Goal: Find specific page/section: Find specific page/section

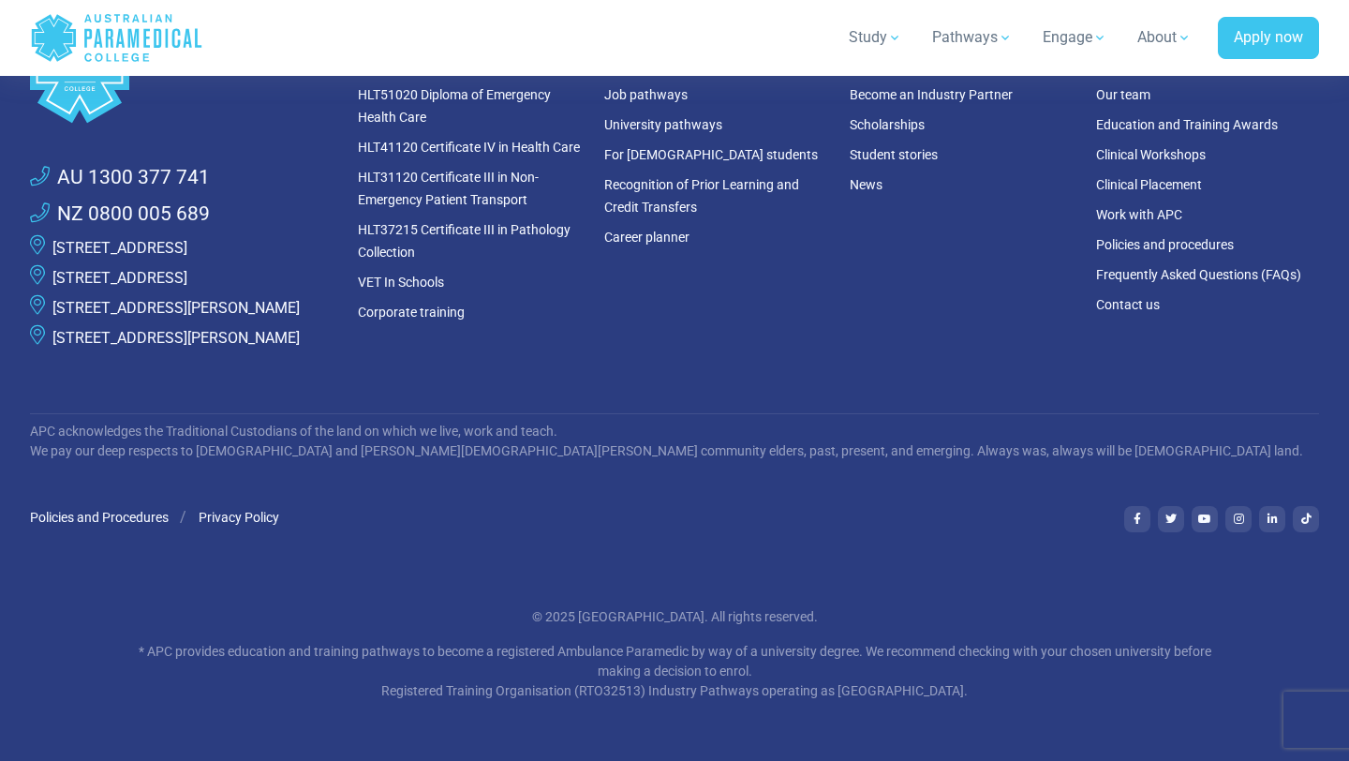
scroll to position [5231, 0]
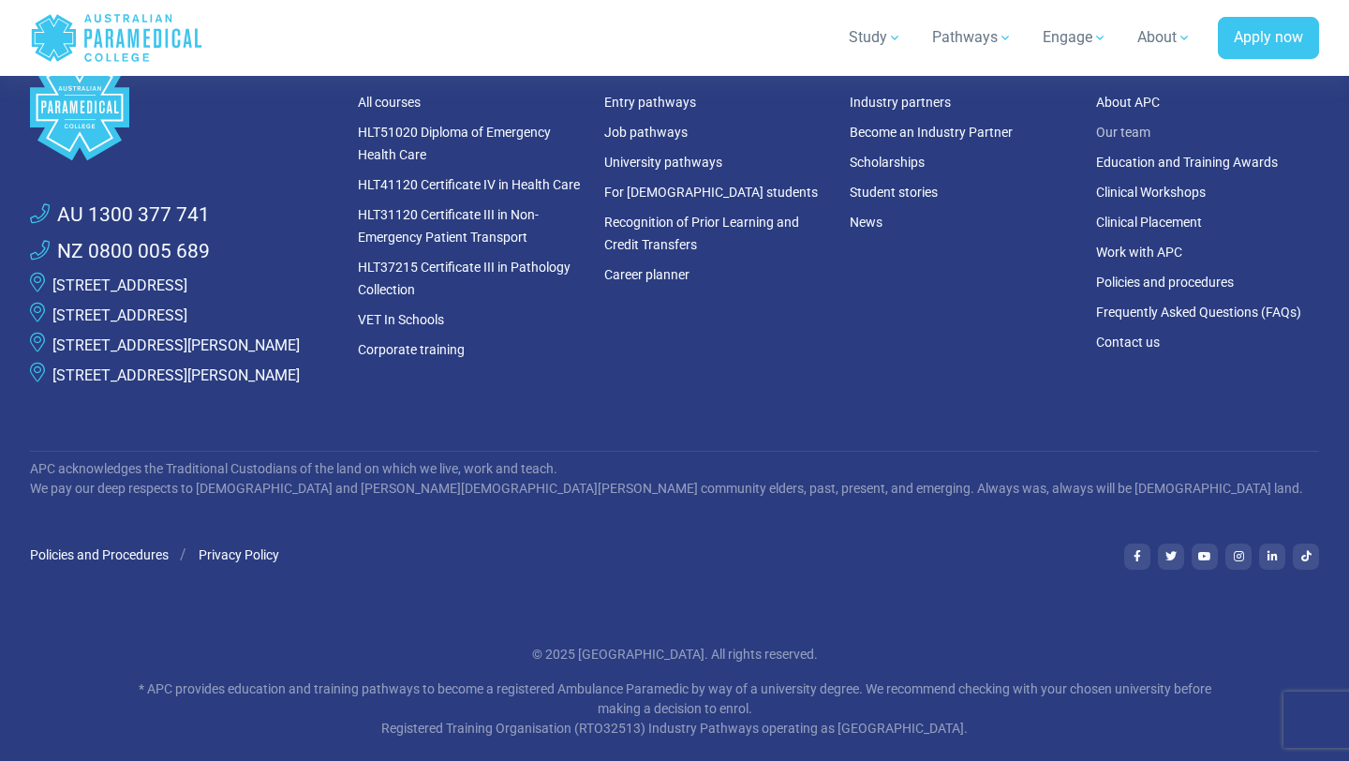
click at [1126, 129] on link "Our team" at bounding box center [1123, 132] width 54 height 15
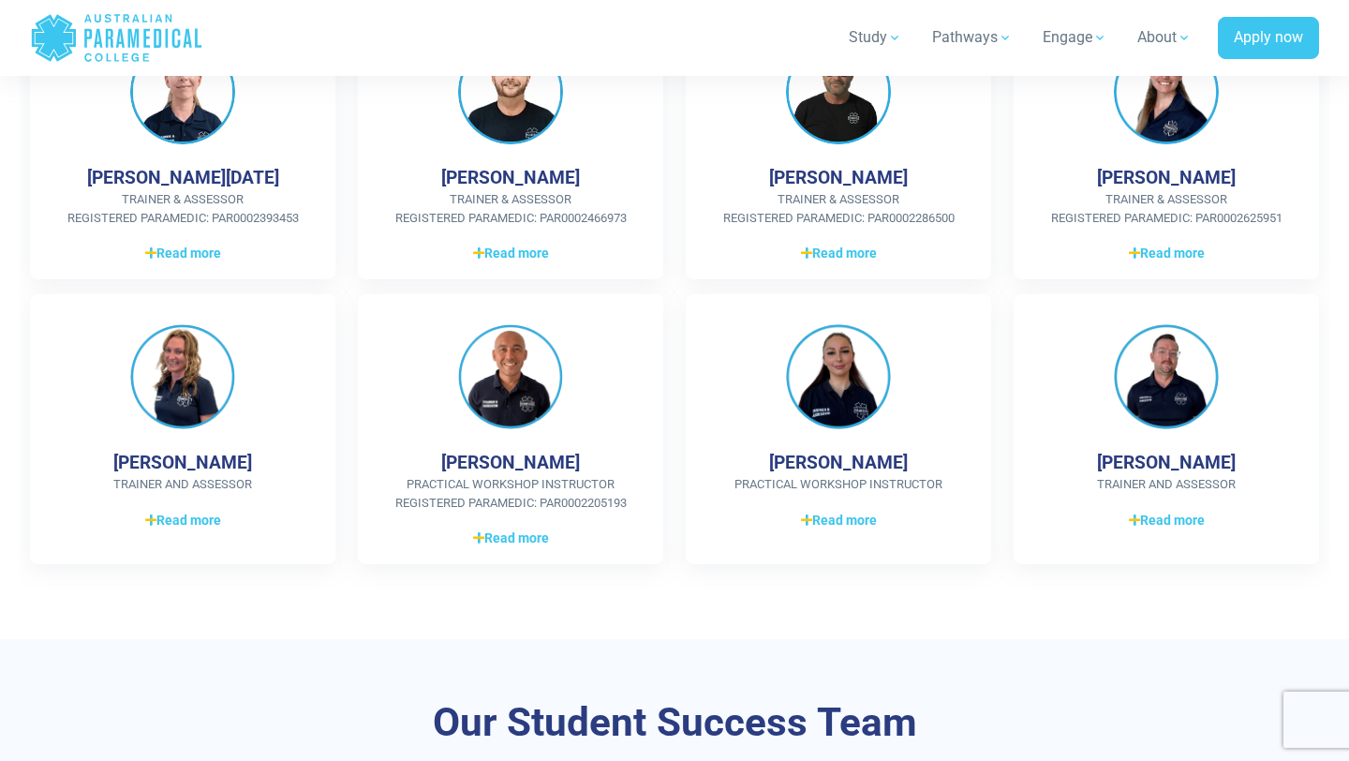
scroll to position [816, 0]
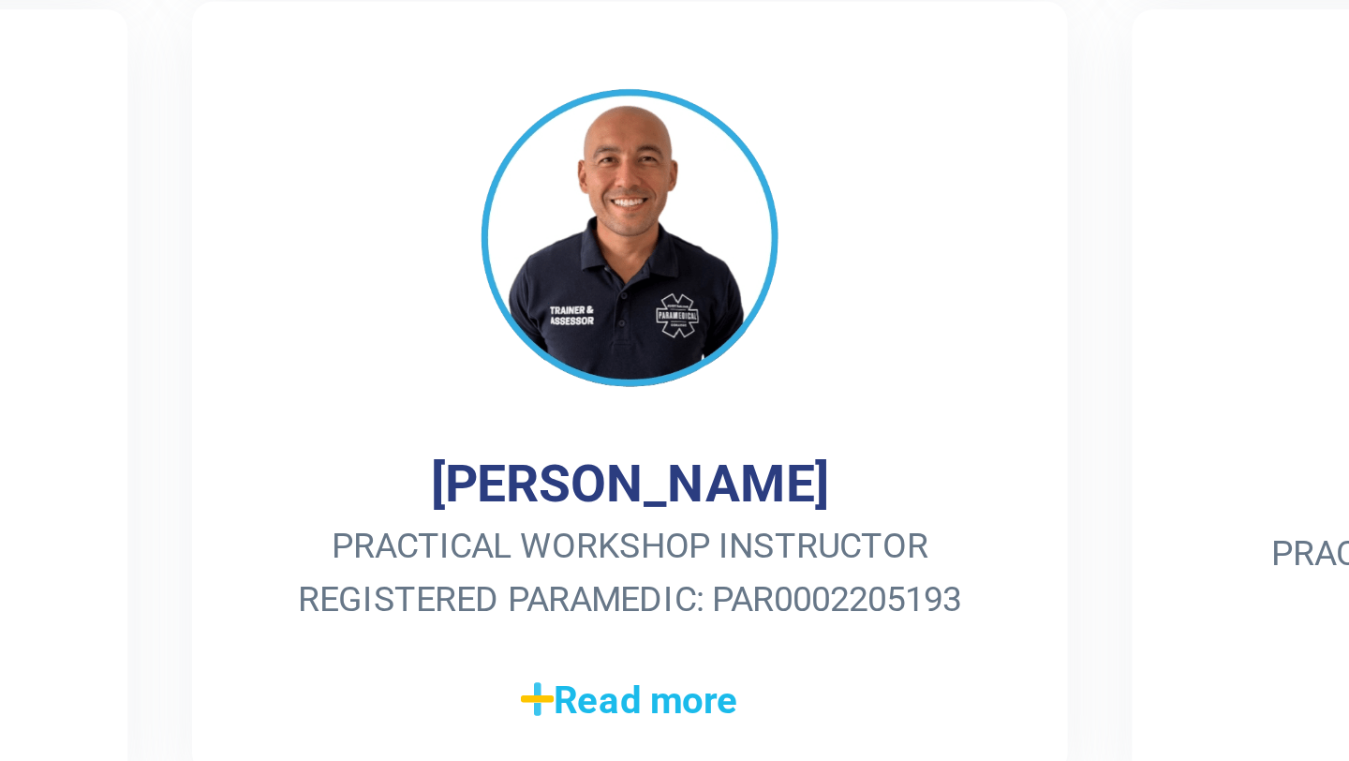
click at [491, 526] on span "Read more" at bounding box center [511, 528] width 76 height 20
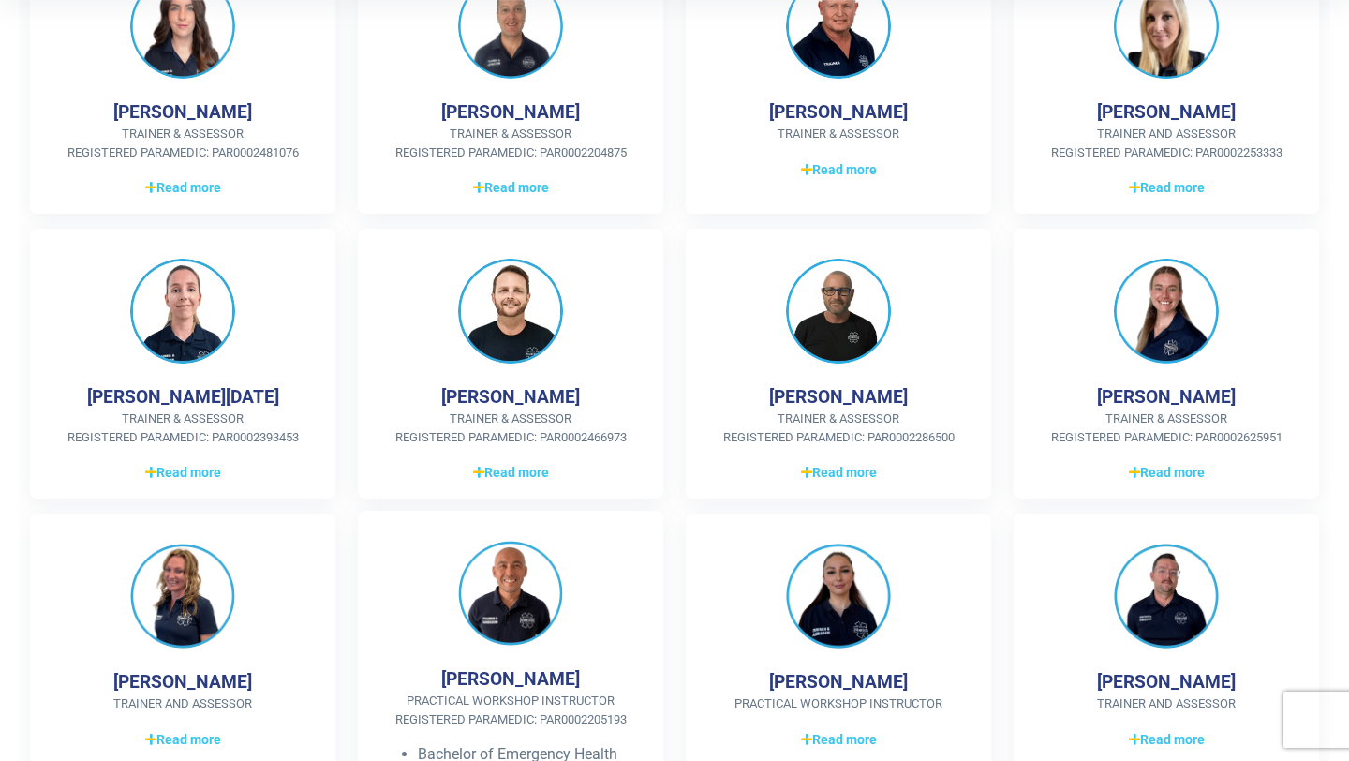
scroll to position [0, 0]
